Goal: Information Seeking & Learning: Find specific fact

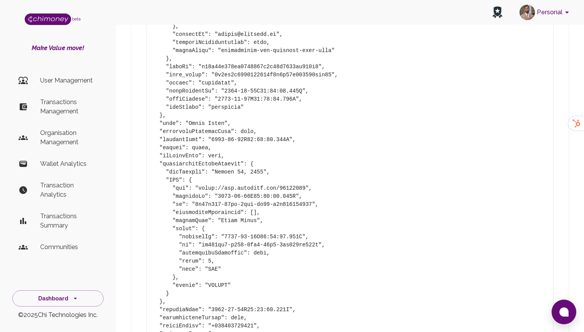
scroll to position [1451, 0]
click at [45, 100] on p "Transactions Management" at bounding box center [68, 107] width 57 height 19
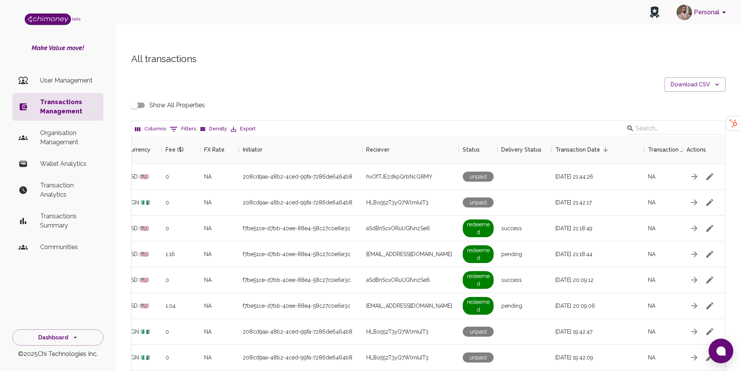
scroll to position [286, 594]
click at [187, 123] on button "0 Filters" at bounding box center [183, 129] width 30 height 12
click at [185, 166] on select "Transaction Type Username Chi Ref Issue ID Value Amount Currency Fee ($) FX Rat…" at bounding box center [177, 164] width 58 height 12
select select "chiRef"
click at [148, 158] on select "Transaction Type Username Chi Ref Issue ID Value Amount Currency Fee ($) FX Rat…" at bounding box center [177, 164] width 58 height 12
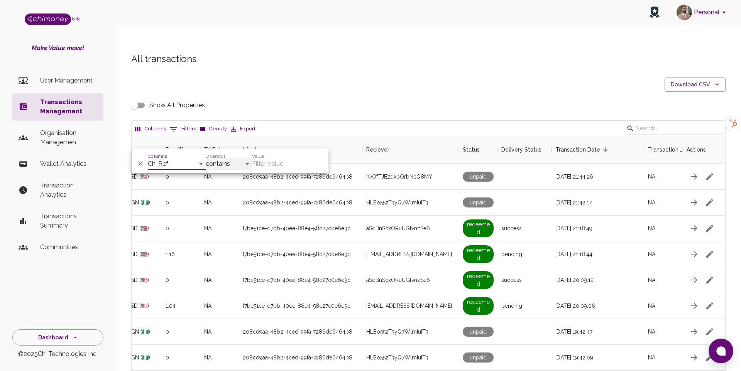
click at [237, 164] on select "contains equals starts with ends with is empty is not empty is any of" at bounding box center [229, 164] width 46 height 12
select select "equals"
click at [206, 158] on select "contains equals starts with ends with is empty is not empty is any of" at bounding box center [229, 164] width 46 height 12
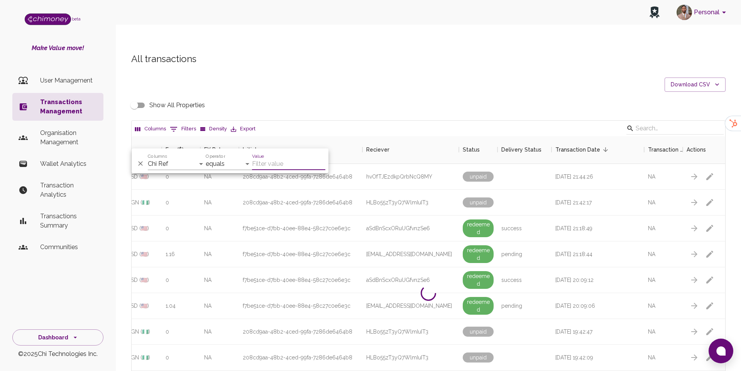
click at [281, 160] on input "Value" at bounding box center [288, 164] width 73 height 12
paste input "19a3d0ca-aa3e-426a-85c8-9a89e2570c6a"
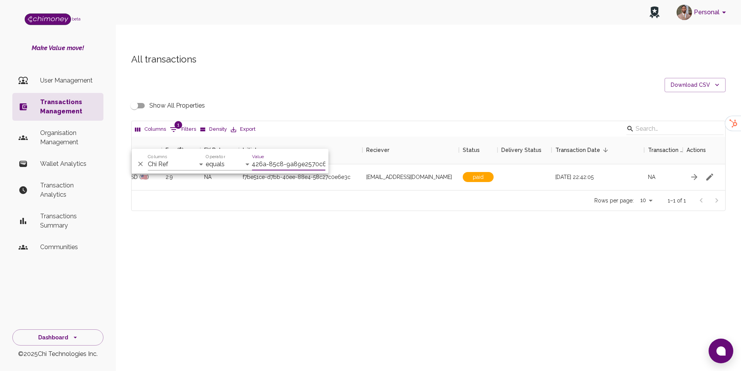
type input "19a3d0ca-aa3e-426a-85c8-9a89e2570c6a"
click at [387, 173] on span "[EMAIL_ADDRESS][DOMAIN_NAME]" at bounding box center [409, 177] width 86 height 8
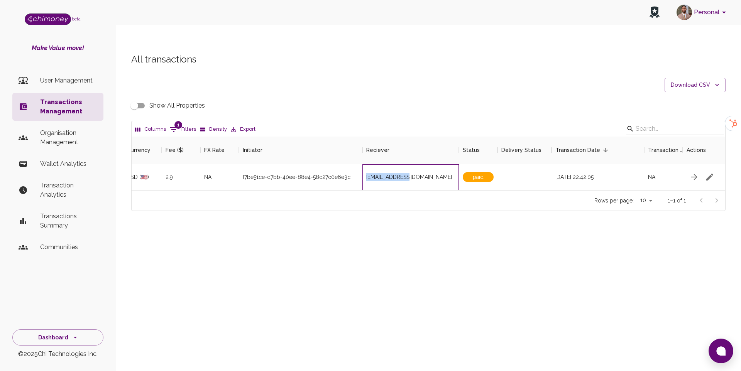
click at [387, 173] on span "[EMAIL_ADDRESS][DOMAIN_NAME]" at bounding box center [409, 177] width 86 height 8
copy span "[EMAIL_ADDRESS][DOMAIN_NAME]"
click at [187, 124] on button "1 Filters" at bounding box center [183, 130] width 30 height 12
select select "chiRef"
select select "equals"
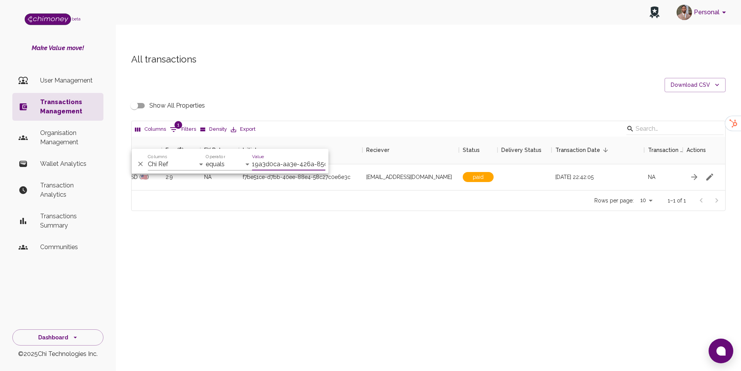
scroll to position [0, 48]
click at [268, 166] on input "19a3d0ca-aa3e-426a-85c8-9a89e2570c6a" at bounding box center [288, 164] width 73 height 12
type input "fa9d799d-d9fe-41de-8495-247f66115f43"
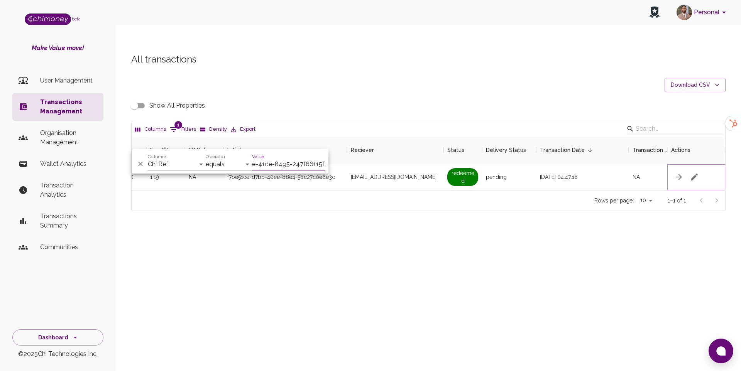
click at [583, 173] on icon "button" at bounding box center [694, 177] width 9 height 9
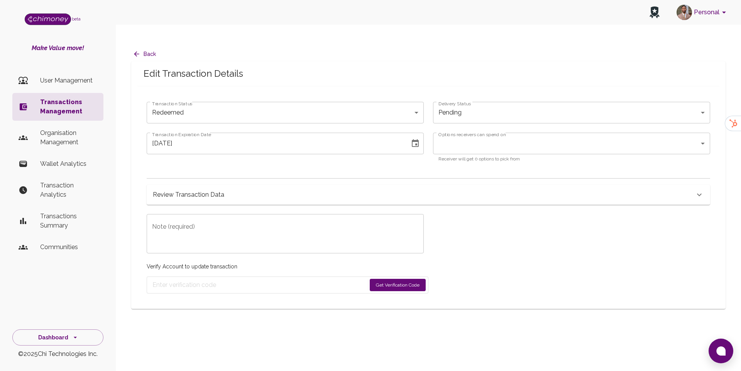
click at [238, 190] on div "Review Transaction Data" at bounding box center [424, 195] width 542 height 11
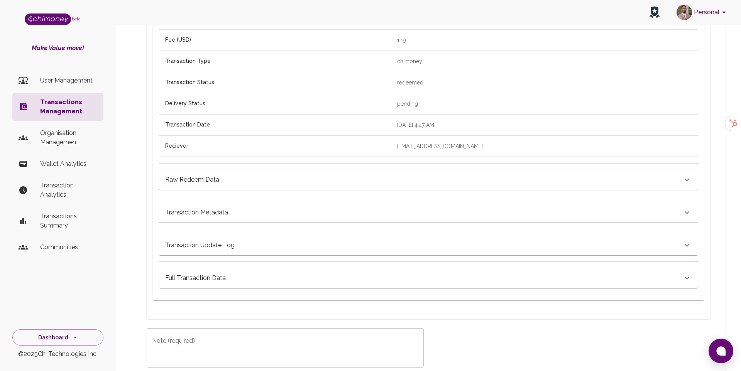
scroll to position [346, 0]
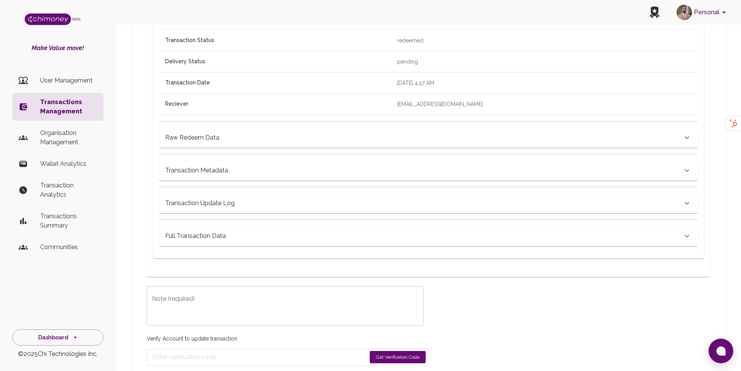
click at [203, 132] on h6 "Raw Redeem Data" at bounding box center [192, 137] width 54 height 11
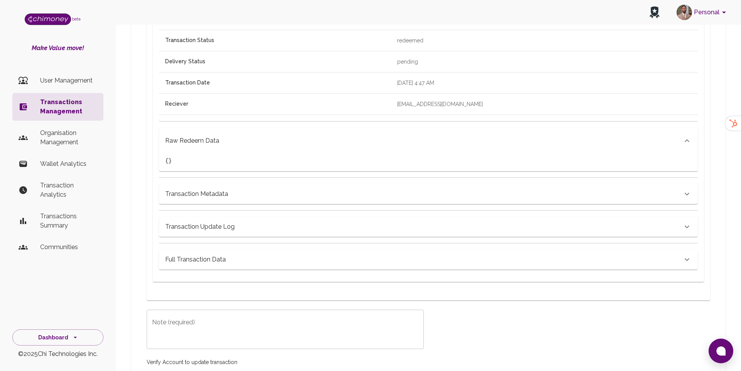
click at [201, 189] on h6 "Transaction Metadata" at bounding box center [196, 194] width 63 height 11
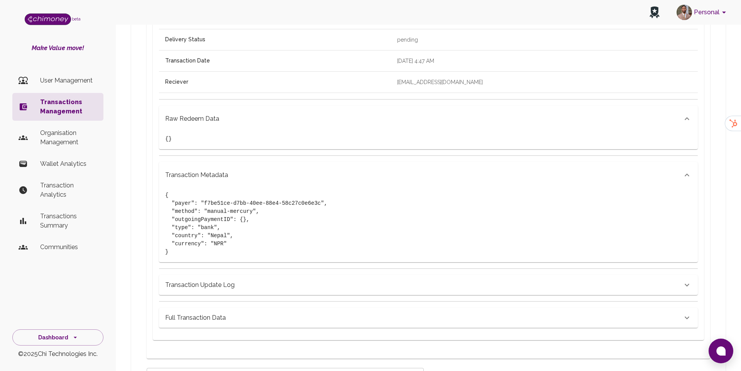
scroll to position [451, 0]
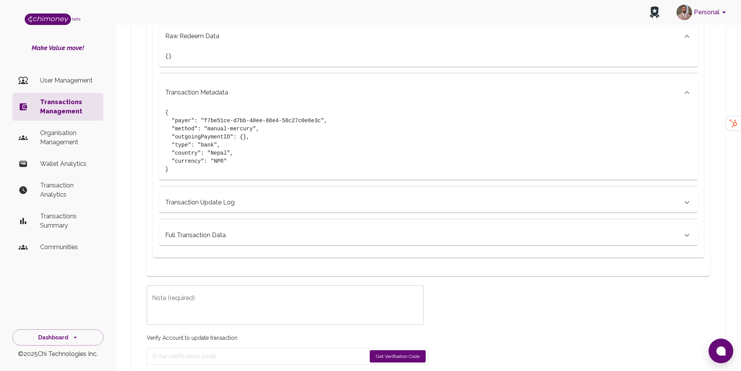
click at [207, 193] on div "Transaction Update Log" at bounding box center [428, 203] width 539 height 20
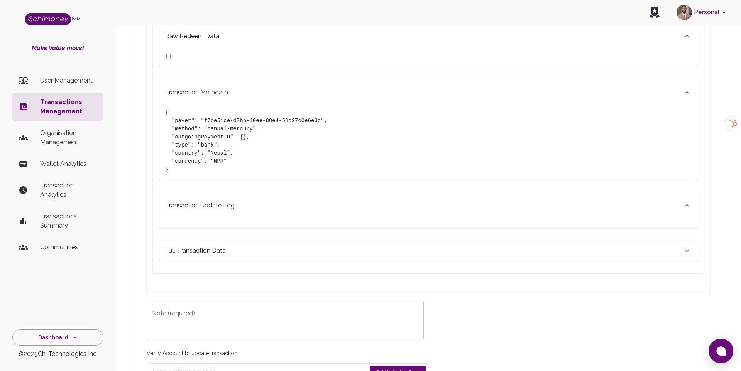
click at [203, 242] on div "Full Transaction Data" at bounding box center [428, 251] width 539 height 20
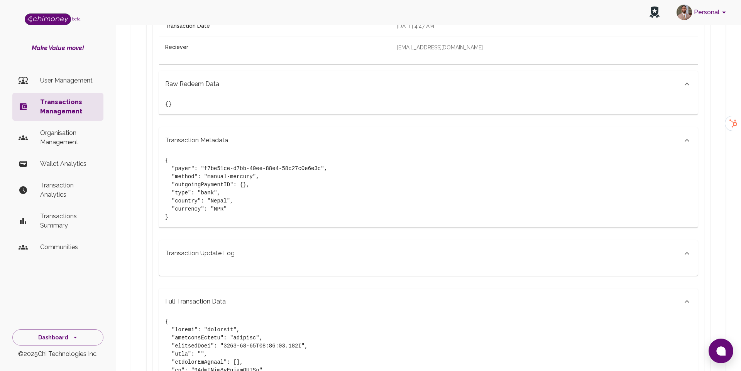
scroll to position [405, 0]
drag, startPoint x: 205, startPoint y: 152, endPoint x: 319, endPoint y: 153, distance: 113.9
click at [319, 155] on pre "{ "payer": "f7be51ce-d7bb-40ee-88e4-58c27c0e6e3c", "method": "manual-mercury", …" at bounding box center [428, 187] width 527 height 65
copy pre "f7be51ce-d7bb-40ee-88e4-58c27c0e6e3"
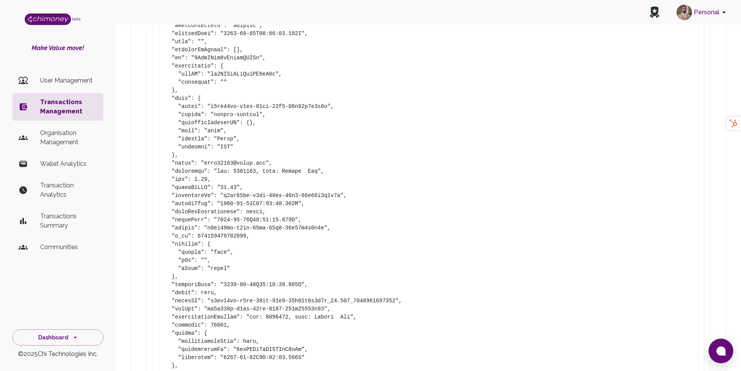
scroll to position [716, 0]
drag, startPoint x: 204, startPoint y: 147, endPoint x: 267, endPoint y: 150, distance: 62.6
click at [267, 150] on pre at bounding box center [428, 199] width 527 height 389
copy pre "[EMAIL_ADDRESS][DOMAIN_NAME]"
